Goal: Navigation & Orientation: Understand site structure

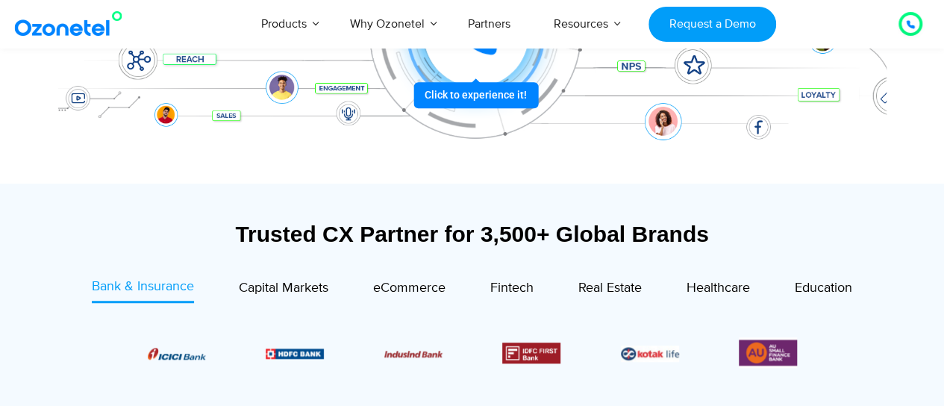
scroll to position [298, 0]
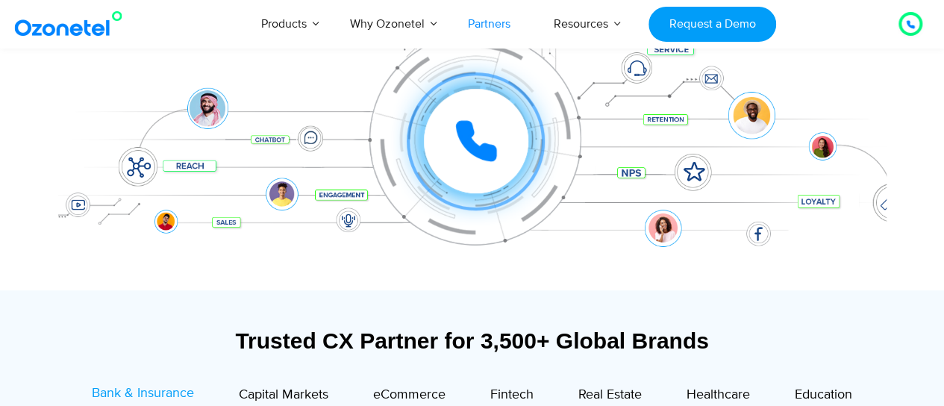
click at [488, 28] on link "Partners" at bounding box center [489, 23] width 86 height 49
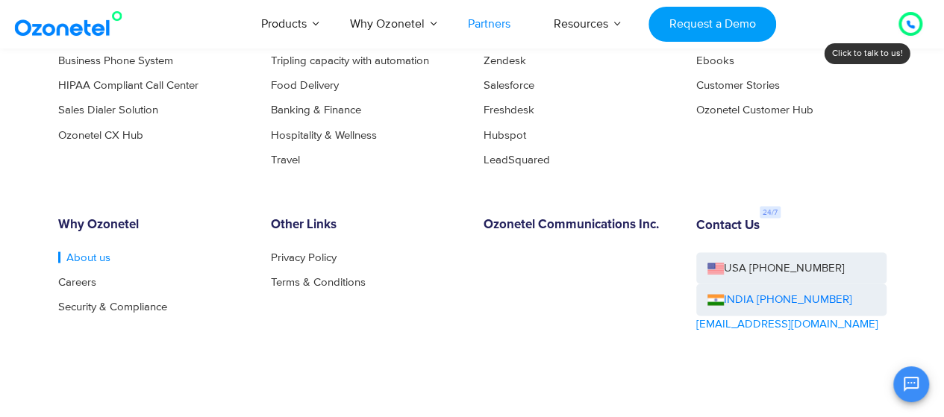
click at [90, 252] on link "About us" at bounding box center [84, 257] width 52 height 11
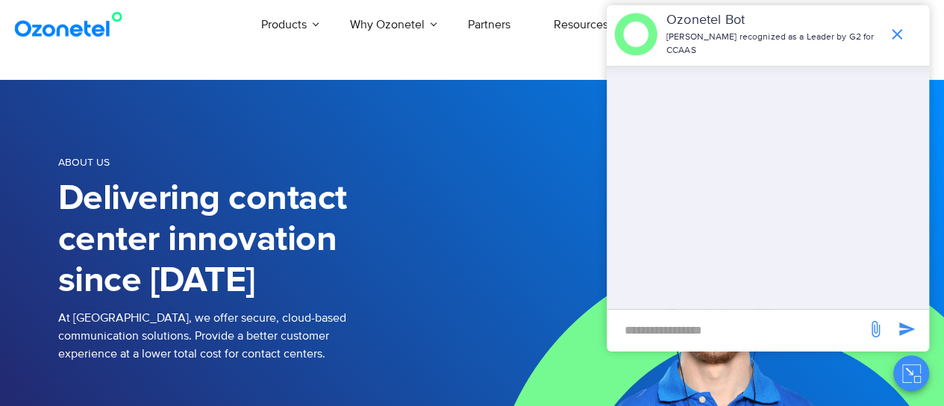
click at [499, 193] on img at bounding box center [709, 313] width 473 height 467
